Goal: Information Seeking & Learning: Find specific fact

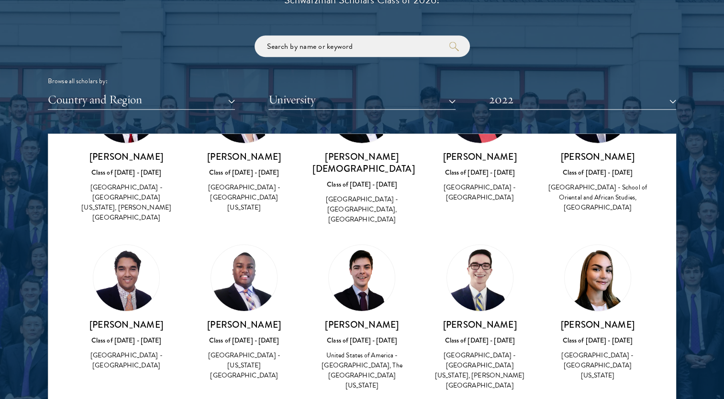
scroll to position [3329, 0]
drag, startPoint x: 444, startPoint y: 296, endPoint x: 519, endPoint y: 313, distance: 77.0
drag, startPoint x: 446, startPoint y: 276, endPoint x: 511, endPoint y: 317, distance: 77.1
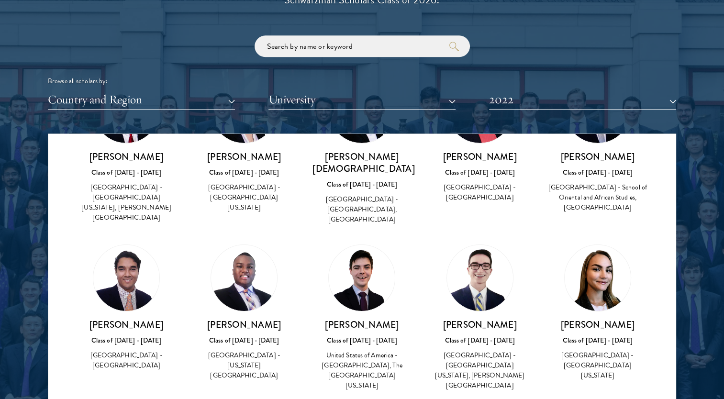
drag, startPoint x: 511, startPoint y: 317, endPoint x: 480, endPoint y: 224, distance: 97.5
drag, startPoint x: 514, startPoint y: 313, endPoint x: 446, endPoint y: 279, distance: 75.5
